Goal: Task Accomplishment & Management: Complete application form

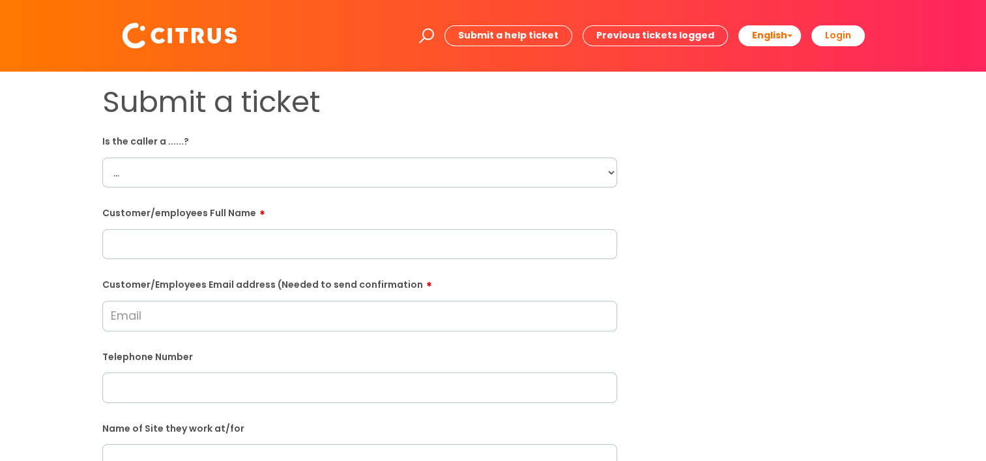
click at [162, 173] on select "... Citrus Customer Citrus Employee [DEMOGRAPHIC_DATA] Supplier" at bounding box center [359, 173] width 515 height 30
select select "Citrus Employee"
click at [102, 158] on select "... Citrus Customer Citrus Employee [DEMOGRAPHIC_DATA] Supplier" at bounding box center [359, 173] width 515 height 30
click at [193, 244] on input "text" at bounding box center [359, 244] width 515 height 30
click at [354, 250] on input "[PERSON_NAME]" at bounding box center [359, 244] width 515 height 30
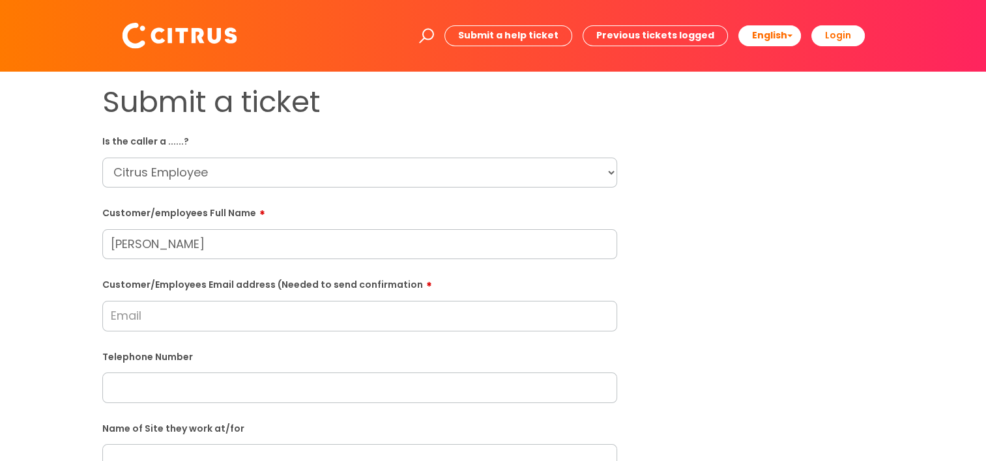
type input "[PERSON_NAME]"
click at [259, 325] on input "Customer/Employees Email address (Needed to send confirmation" at bounding box center [359, 316] width 515 height 30
click at [186, 312] on input "Customer/Employees Email address (Needed to send confirmation" at bounding box center [359, 316] width 515 height 30
paste input "[EMAIL_ADDRESS][DOMAIN_NAME]"
type input "[EMAIL_ADDRESS][DOMAIN_NAME]"
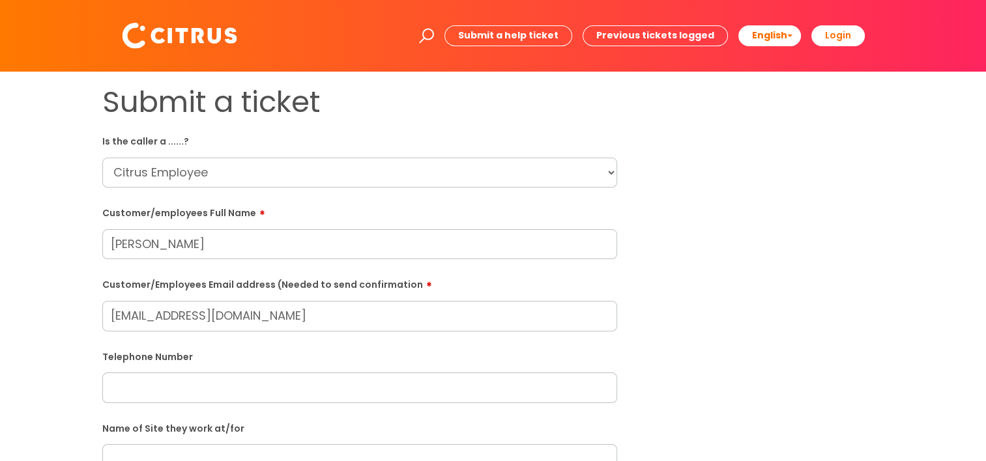
click at [179, 378] on div "Telephone Number" at bounding box center [359, 374] width 515 height 57
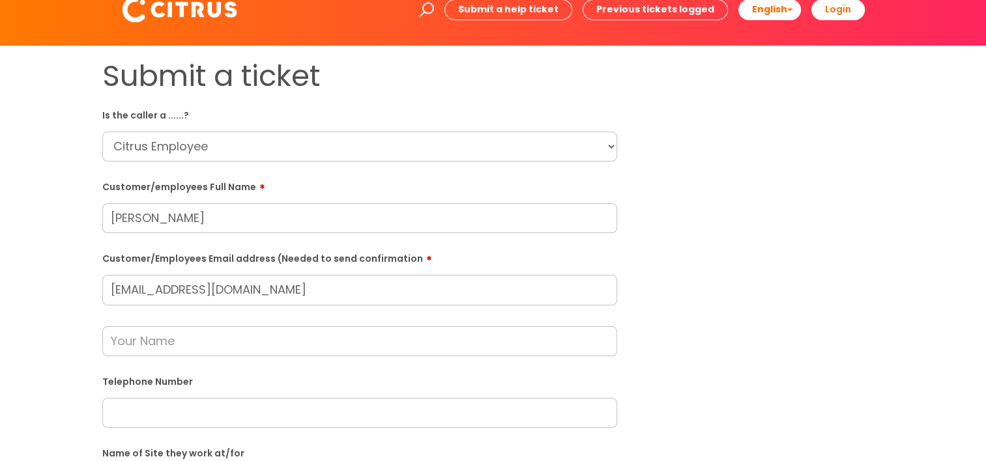
scroll to position [65, 0]
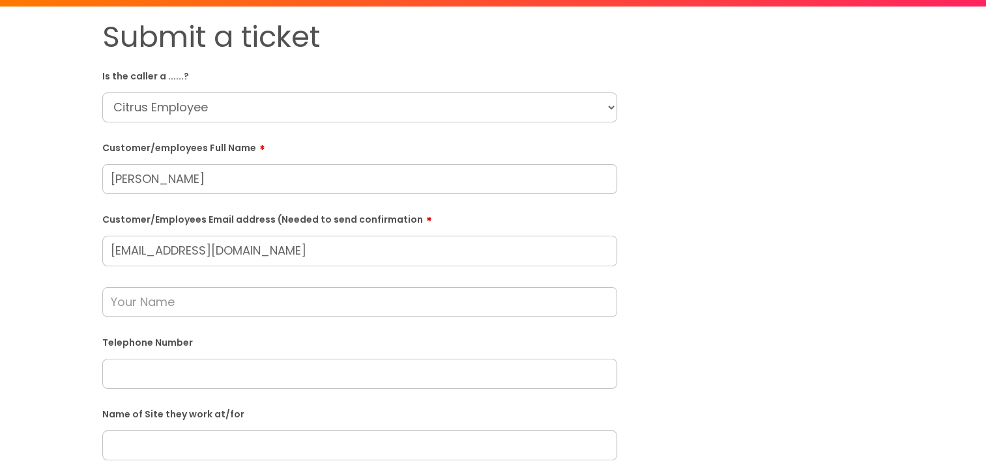
click at [146, 377] on input "text" at bounding box center [359, 374] width 515 height 30
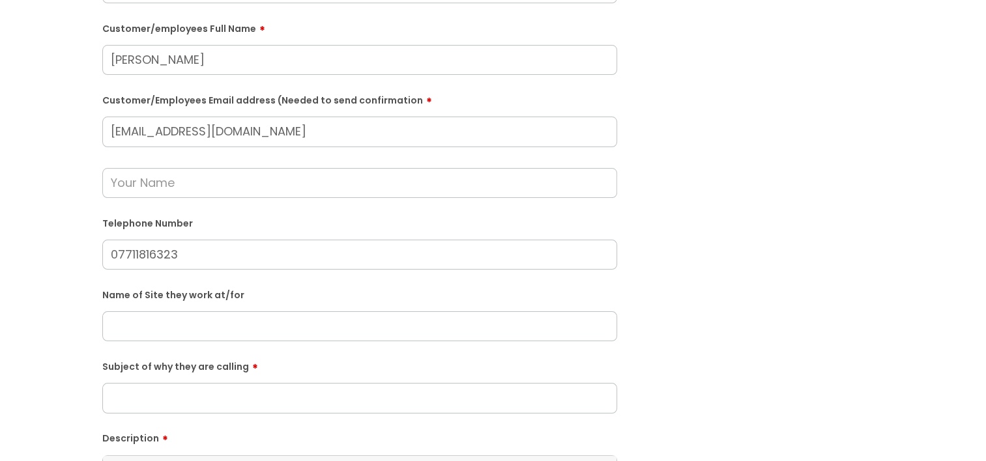
scroll to position [195, 0]
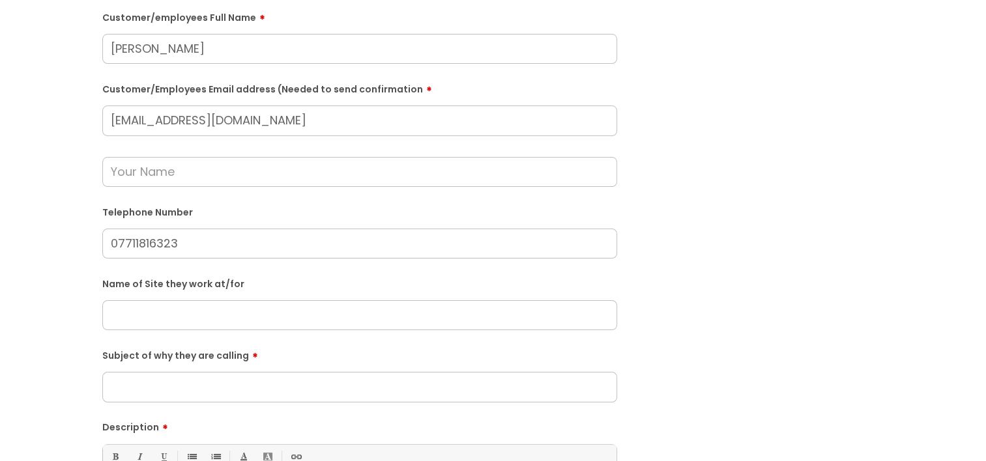
type input "07711816323"
click at [180, 321] on input "text" at bounding box center [359, 315] width 515 height 30
click at [186, 319] on input "text" at bounding box center [359, 315] width 515 height 30
paste input "Arabesque Performing of Arts."
type input "Arabesque Performing of Arts."
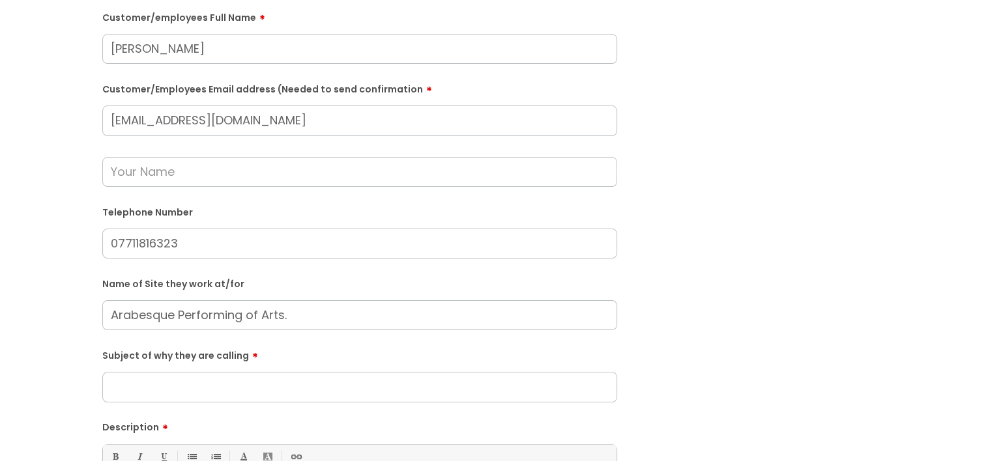
click at [219, 383] on input "Subject of why they are calling" at bounding box center [359, 387] width 515 height 30
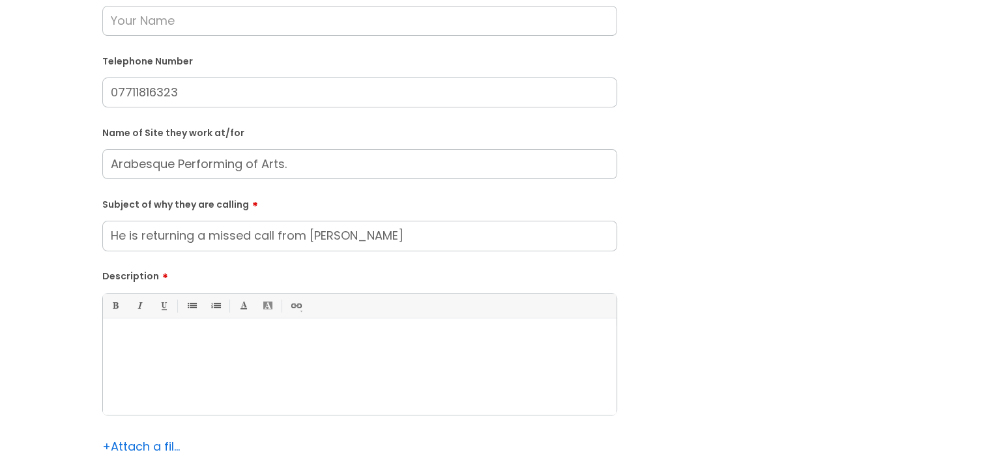
scroll to position [456, 0]
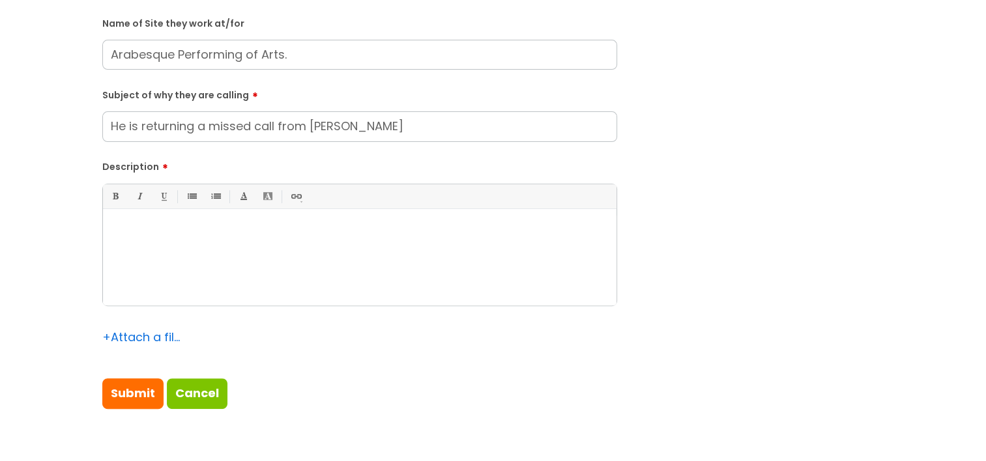
type input "He is returning a missed call from [PERSON_NAME]"
drag, startPoint x: 115, startPoint y: 124, endPoint x: 38, endPoint y: 124, distance: 76.9
click at [38, 124] on div "Submit a ticket Is the caller a ......? ... Citrus Customer Citrus Employee [DE…" at bounding box center [493, 29] width 960 height 801
type input "Missed call"
click at [214, 240] on div at bounding box center [359, 261] width 513 height 90
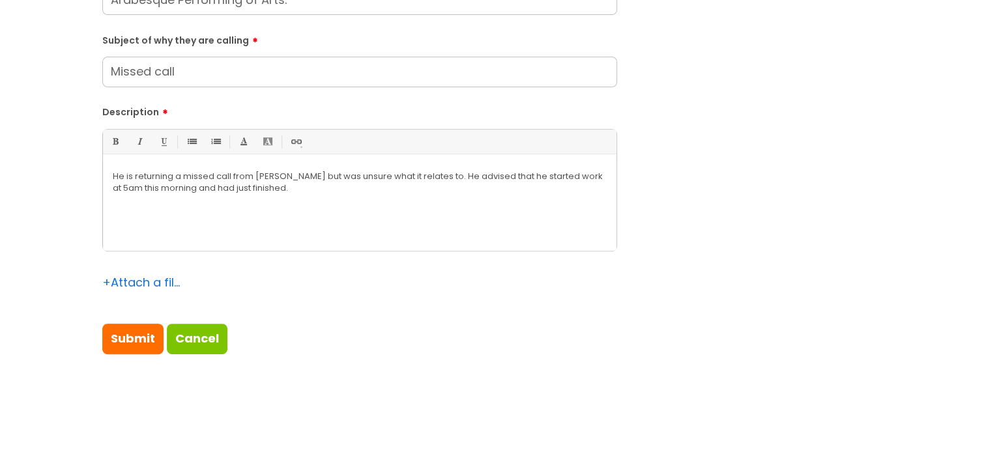
scroll to position [521, 0]
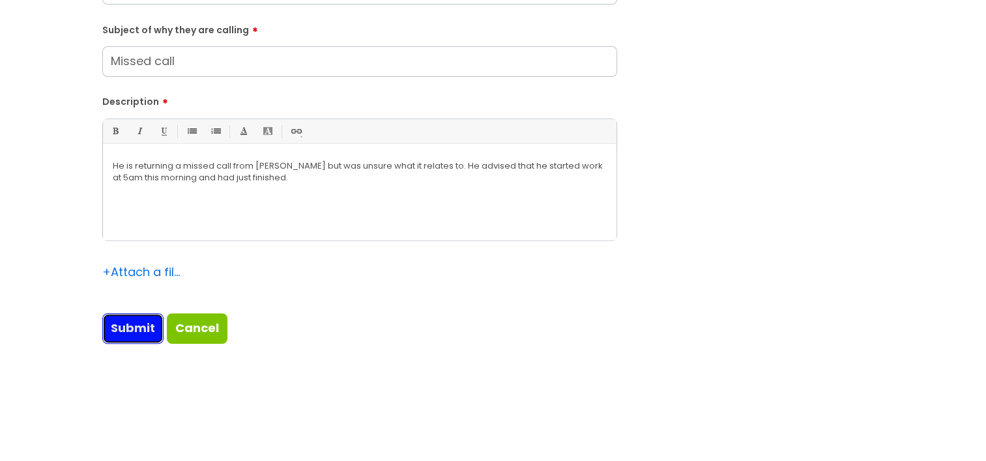
click at [117, 326] on input "Submit" at bounding box center [132, 328] width 61 height 30
type input "Please Wait..."
